Goal: Task Accomplishment & Management: Manage account settings

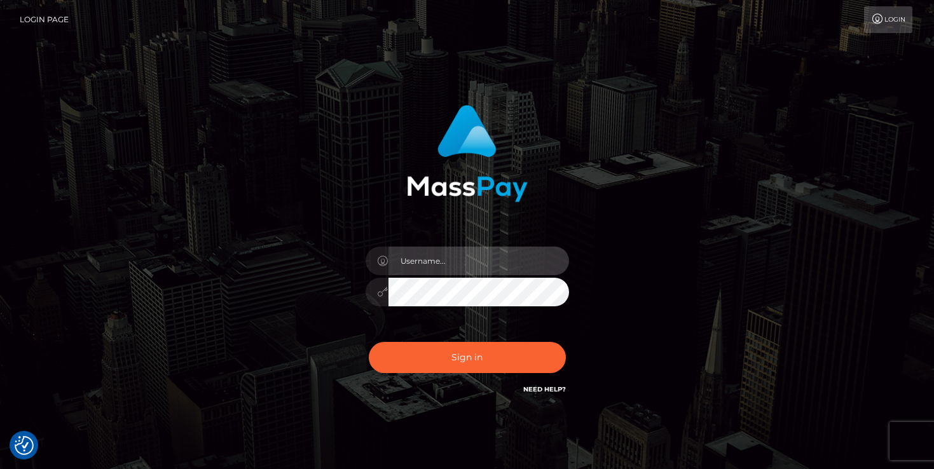
type input "mariolabugaj"
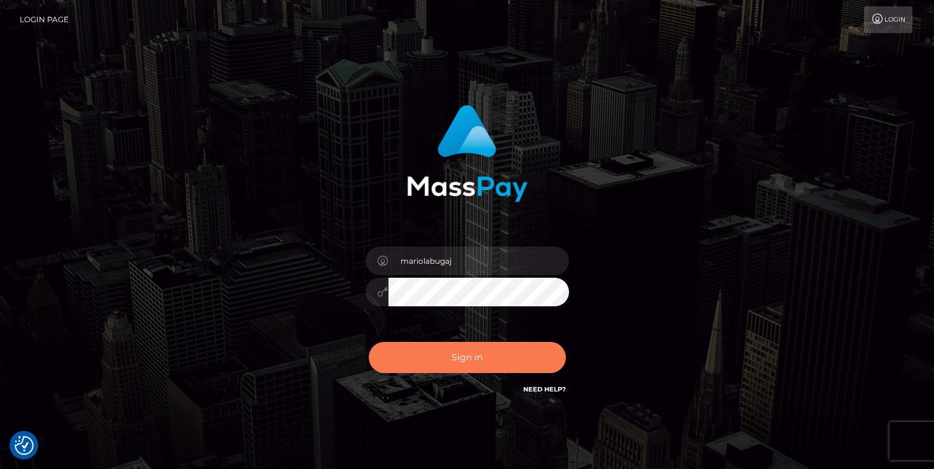
click at [466, 360] on button "Sign in" at bounding box center [467, 357] width 197 height 31
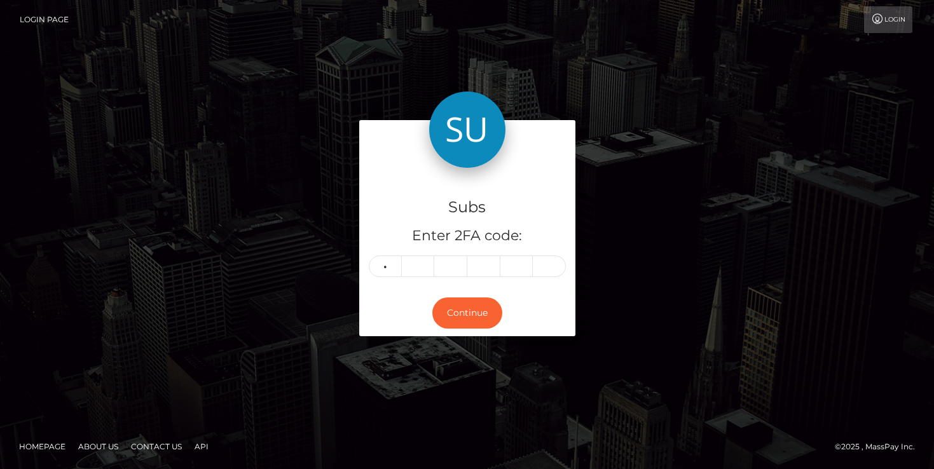
type input "5"
type input "2"
type input "0"
type input "6"
type input "2"
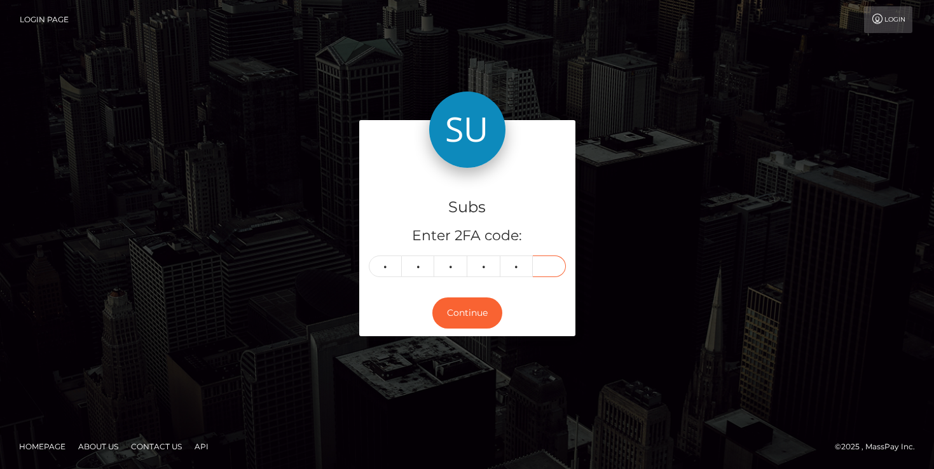
type input "0"
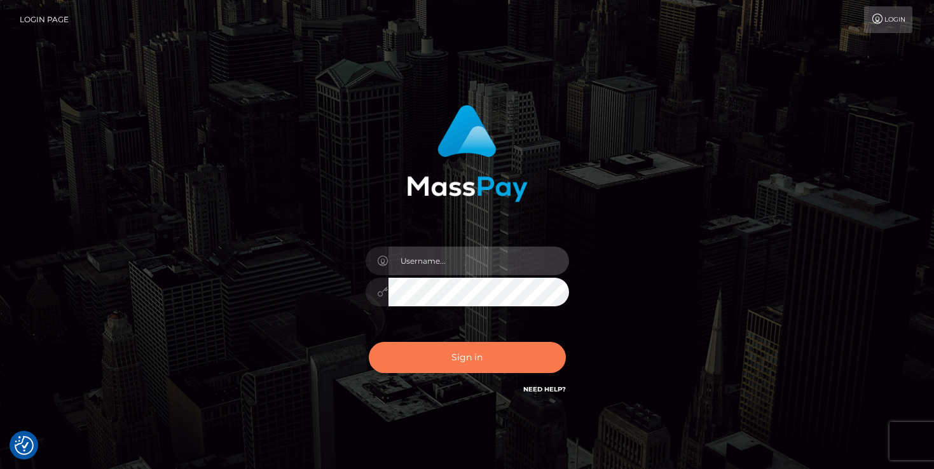
type input "mariolabugaj"
click at [526, 366] on button "Sign in" at bounding box center [467, 357] width 197 height 31
type input "mariolabugaj"
click at [524, 361] on button "Sign in" at bounding box center [467, 357] width 197 height 31
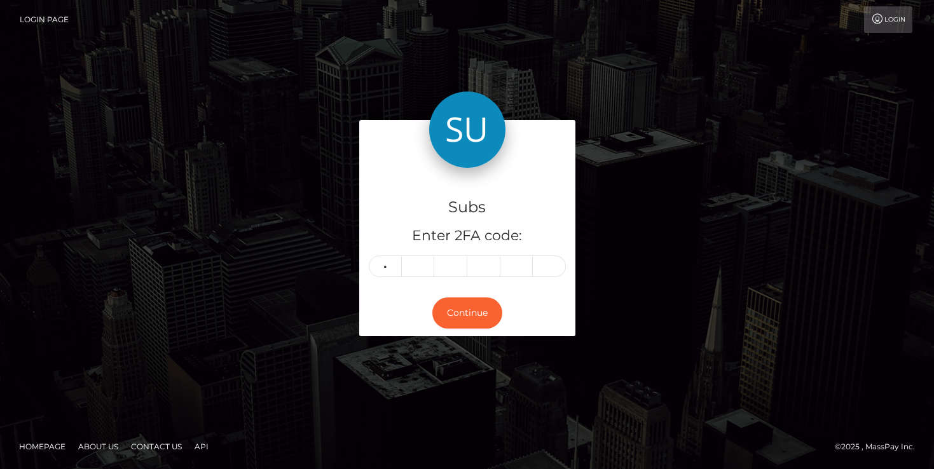
type input "5"
type input "2"
type input "4"
type input "7"
type input "1"
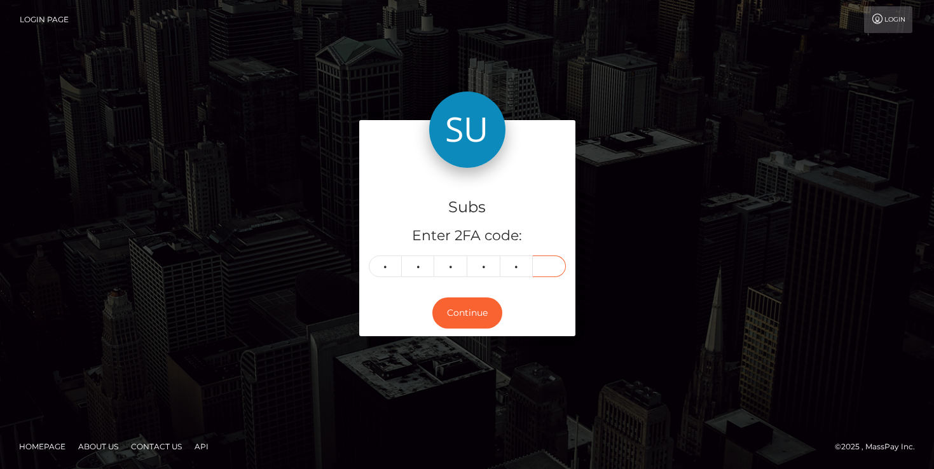
type input "7"
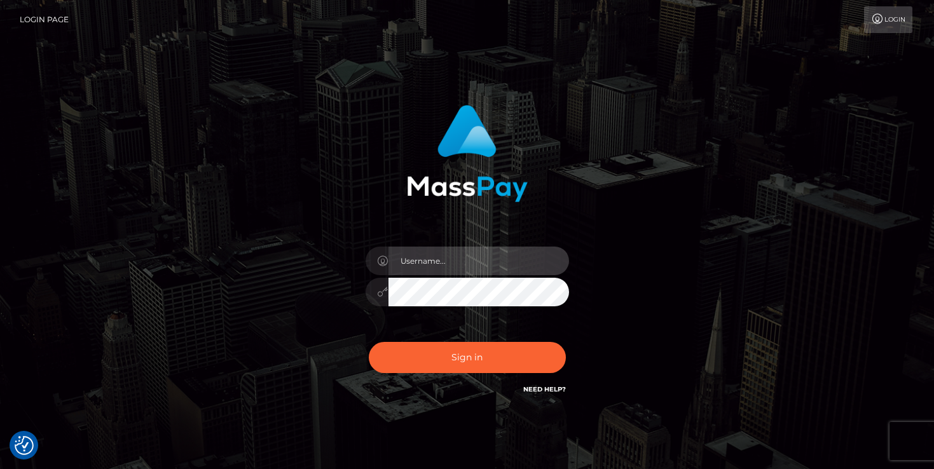
type input "mariolabugaj"
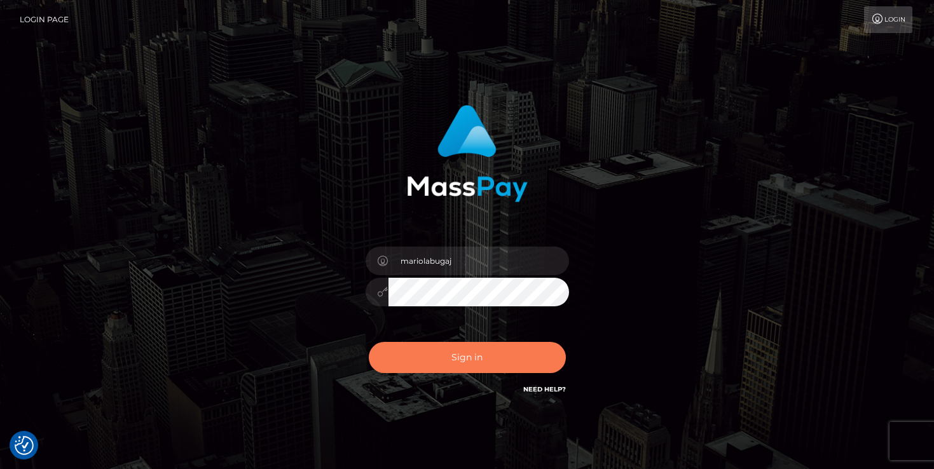
click at [442, 355] on button "Sign in" at bounding box center [467, 357] width 197 height 31
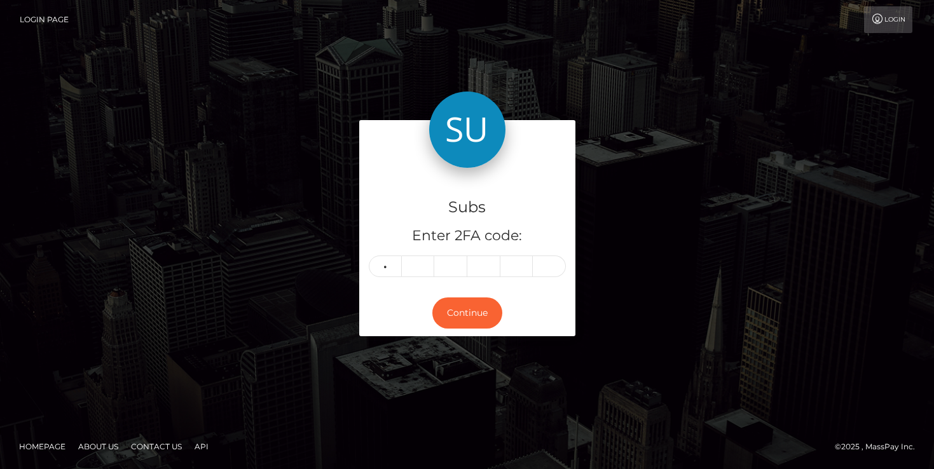
type input "0"
type input "1"
type input "3"
type input "4"
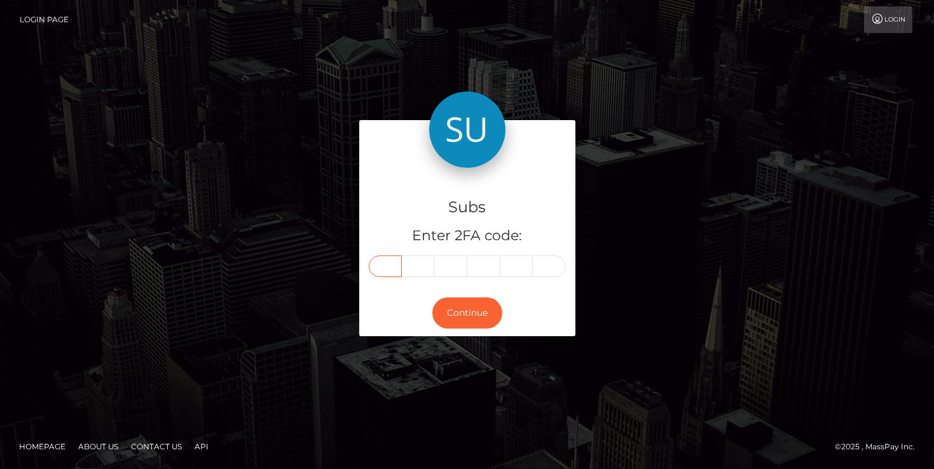
type input "0"
type input "3"
type input "1"
type input "3"
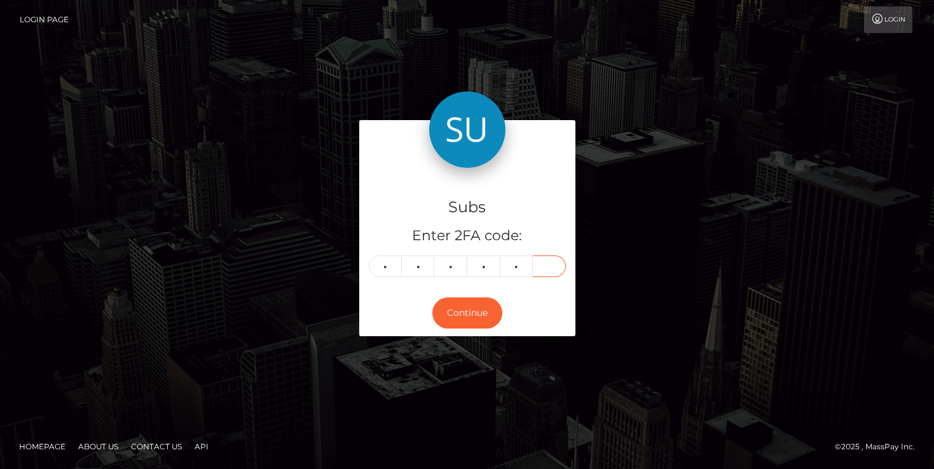
type input "4"
